Goal: Transaction & Acquisition: Purchase product/service

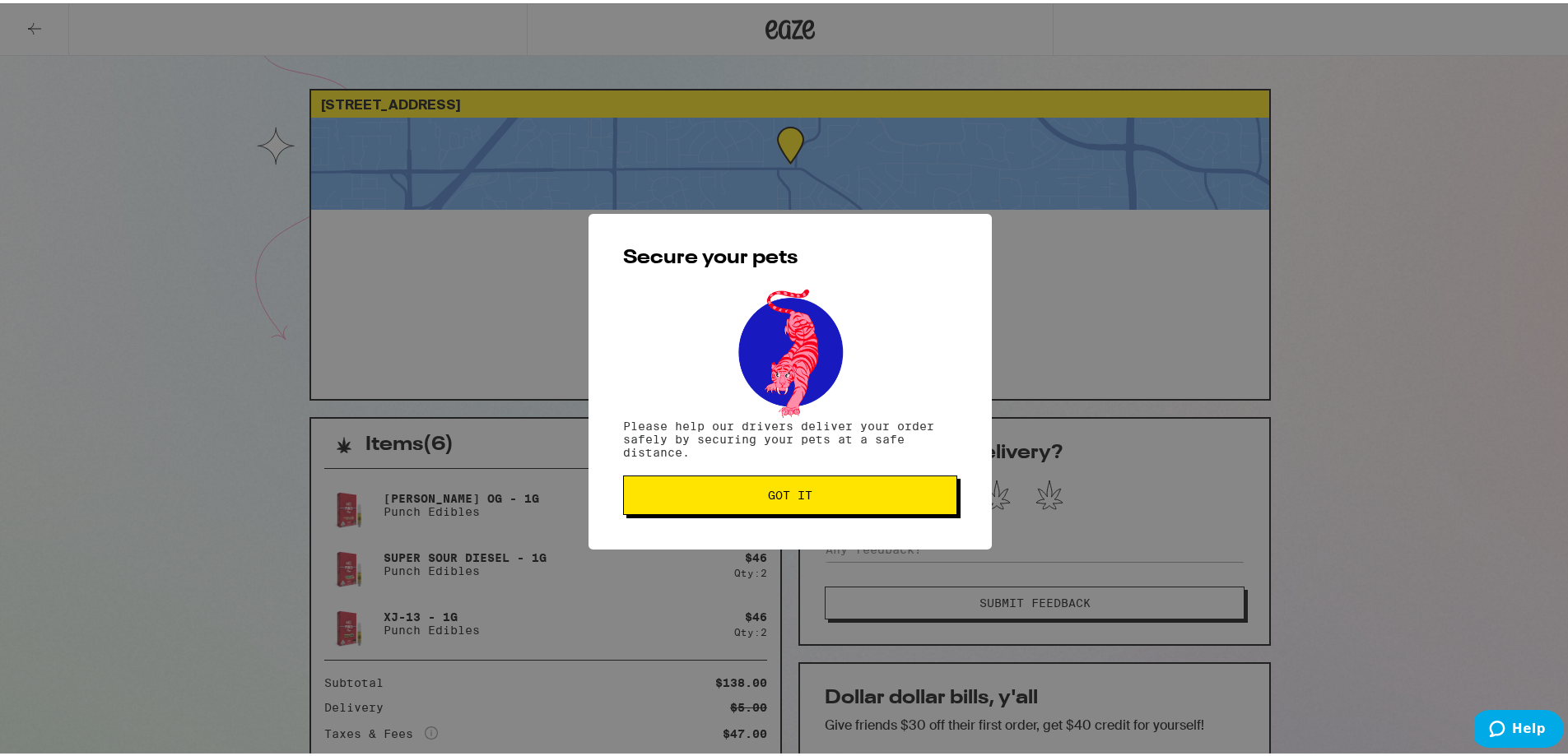
click at [824, 502] on button "Got it" at bounding box center [790, 491] width 334 height 39
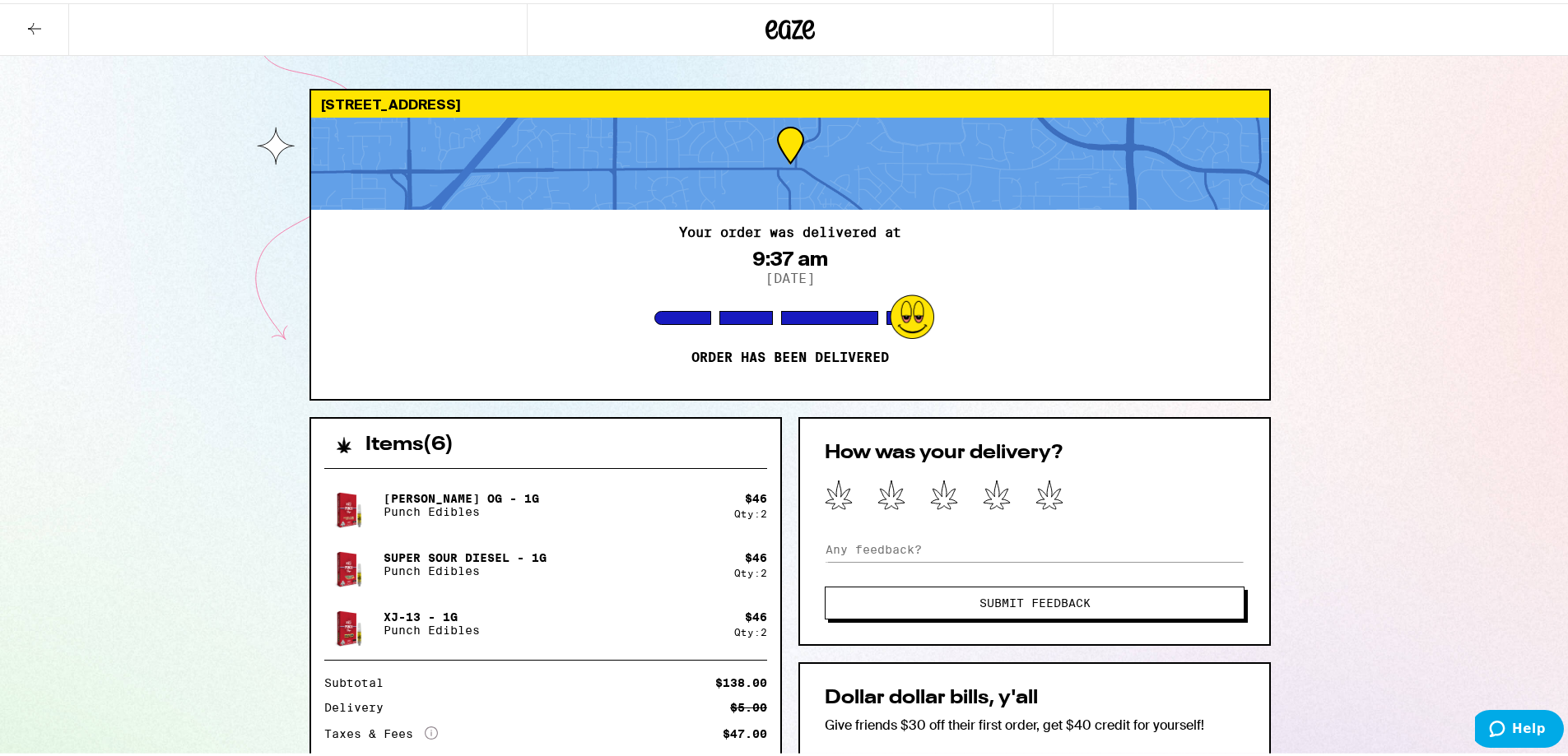
click at [38, 25] on icon at bounding box center [35, 25] width 20 height 20
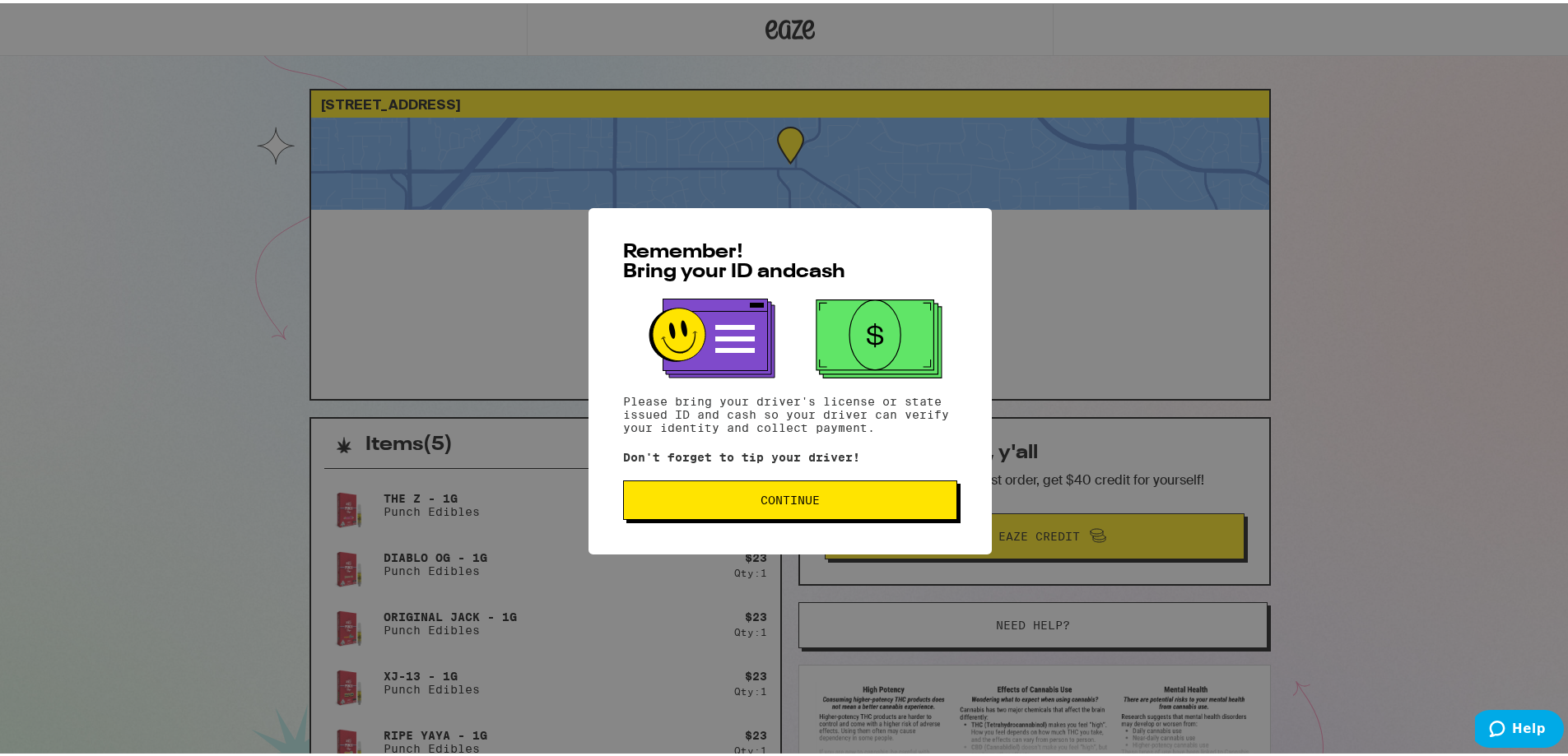
click at [790, 512] on button "Continue" at bounding box center [790, 496] width 334 height 39
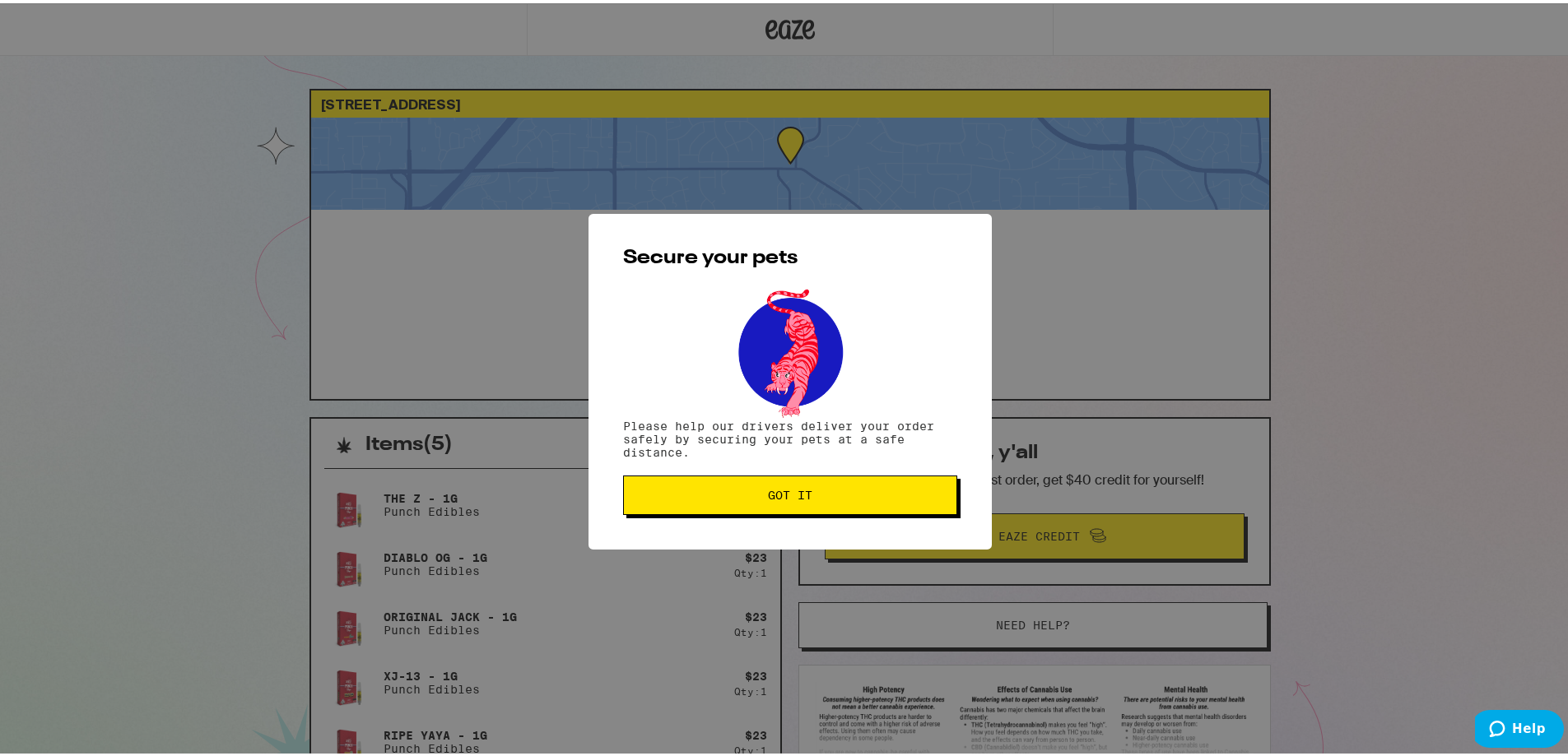
click at [790, 512] on button "Got it" at bounding box center [790, 491] width 334 height 39
